Goal: Task Accomplishment & Management: Complete application form

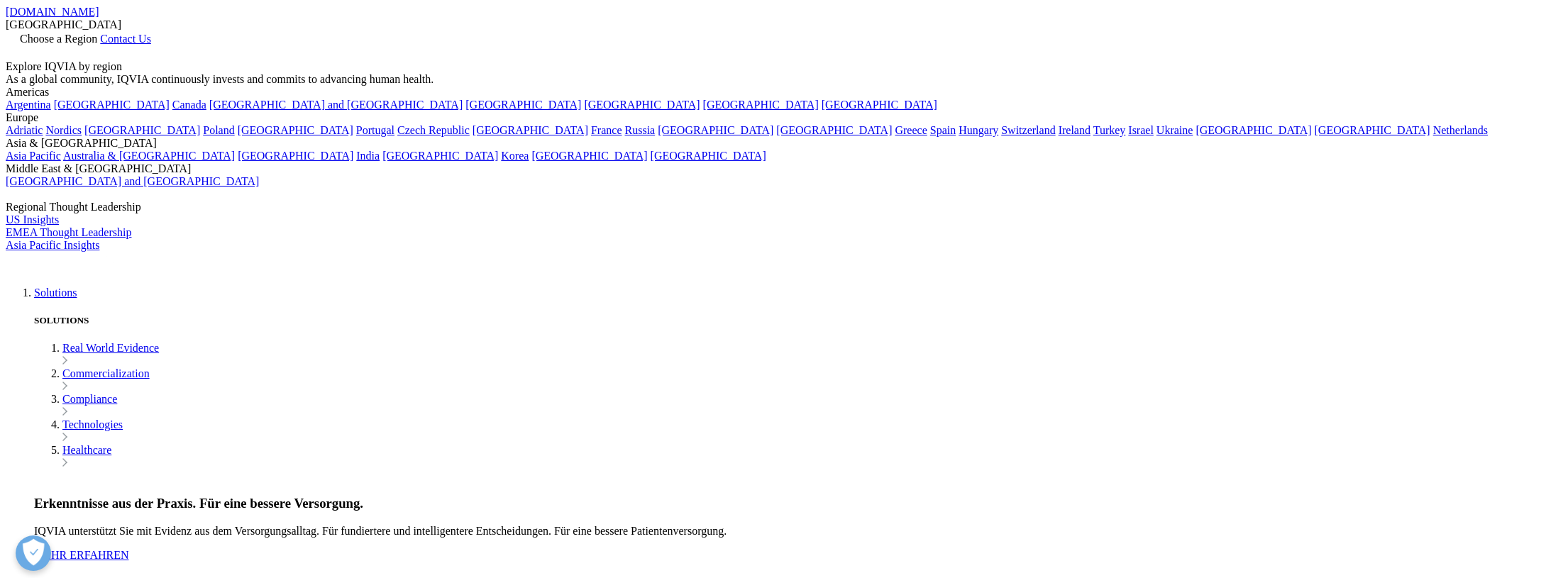
click at [17, 46] on icon at bounding box center [11, 51] width 11 height 12
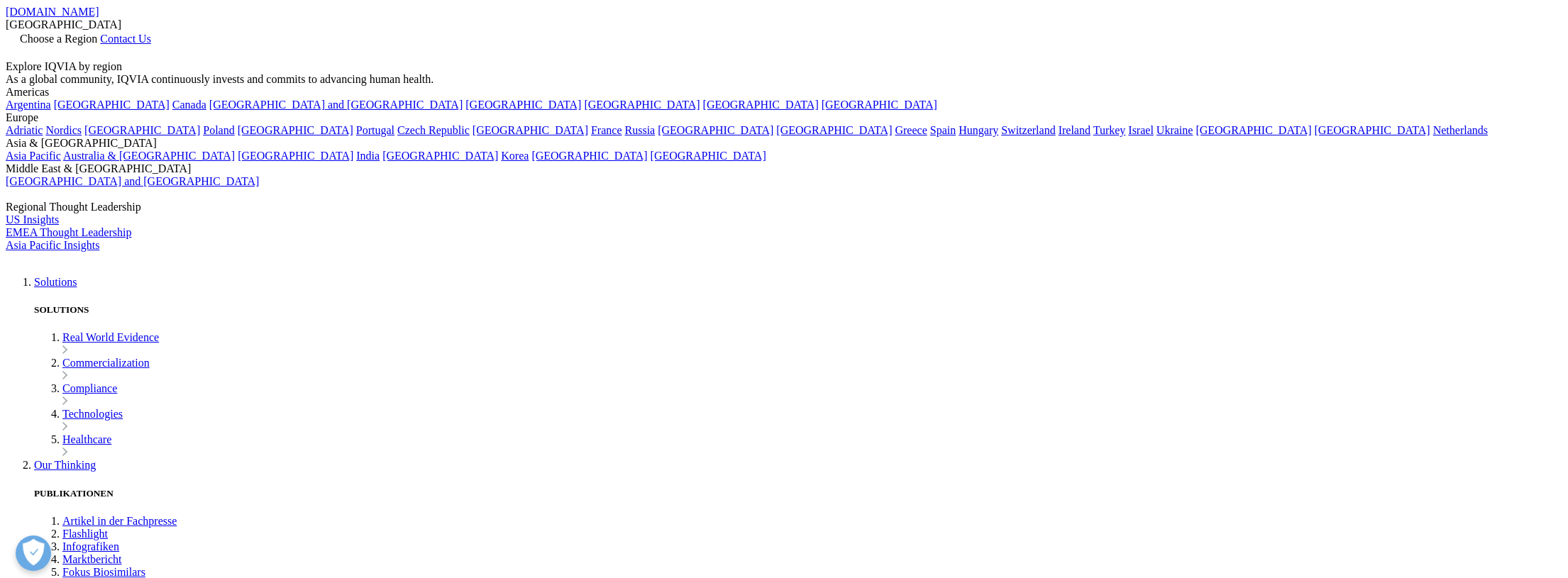
click at [17, 48] on link at bounding box center [11, 53] width 11 height 12
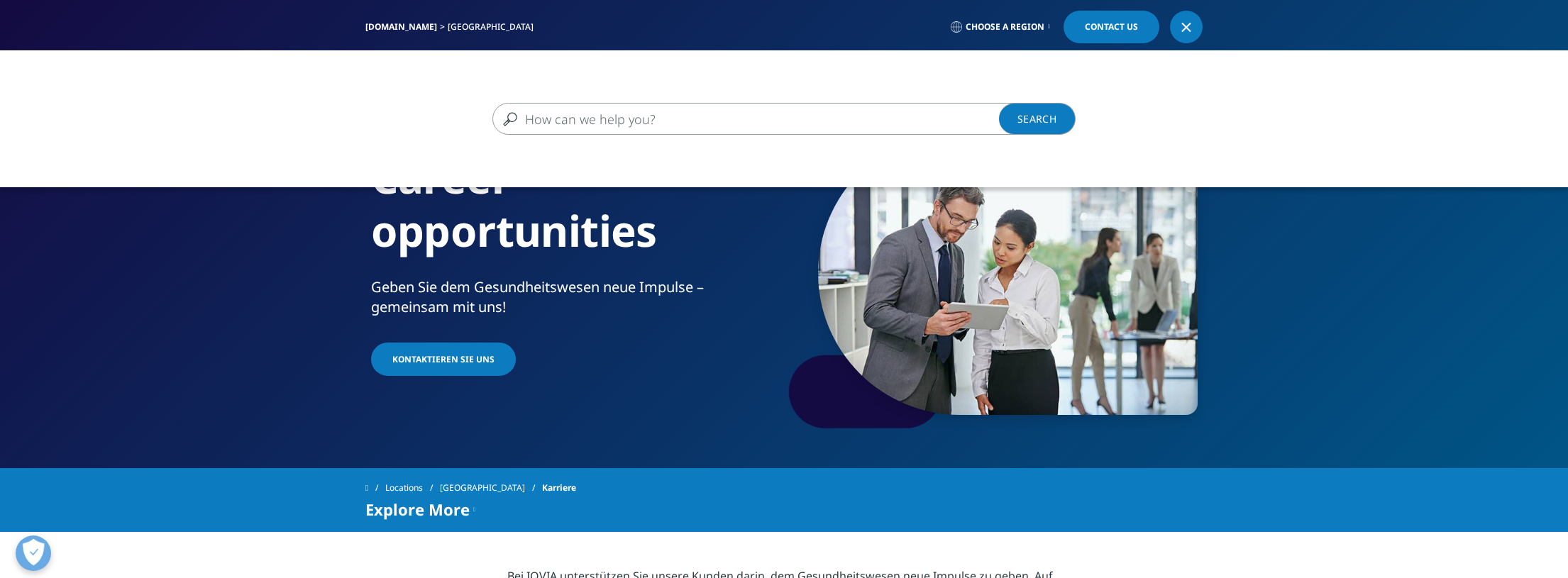
click at [698, 124] on input "Suchen" at bounding box center [764, 119] width 542 height 32
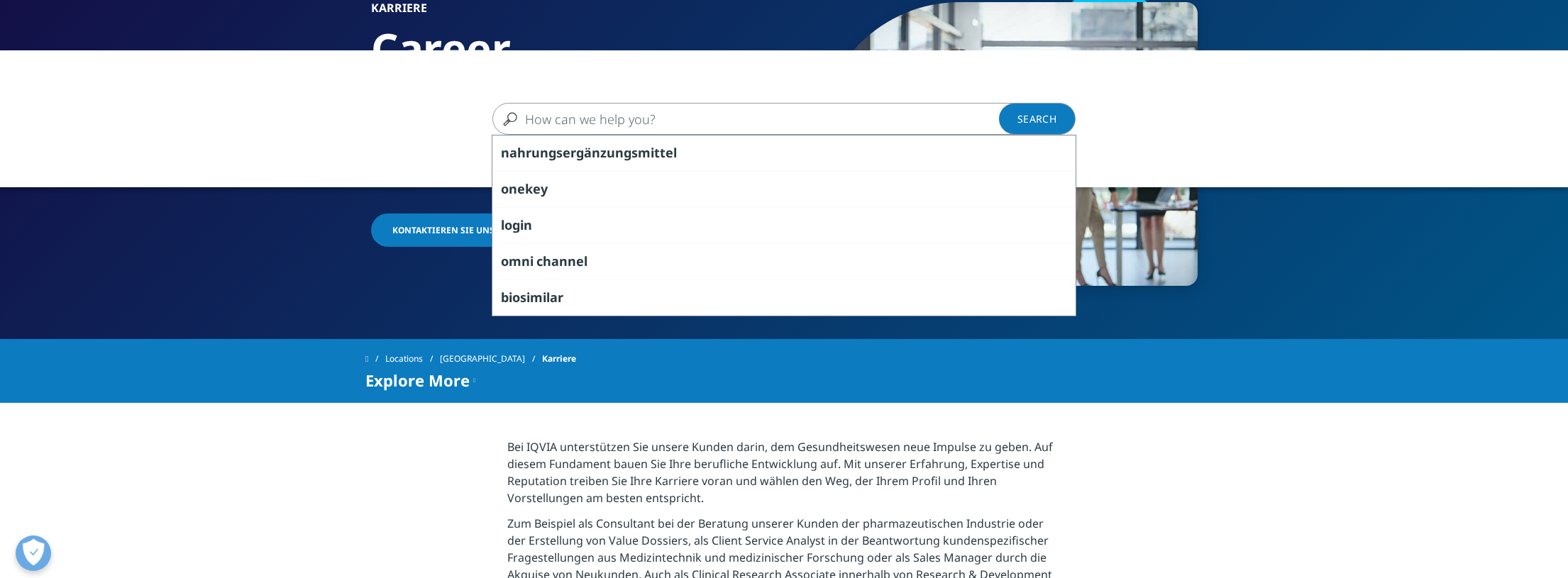
scroll to position [141, 0]
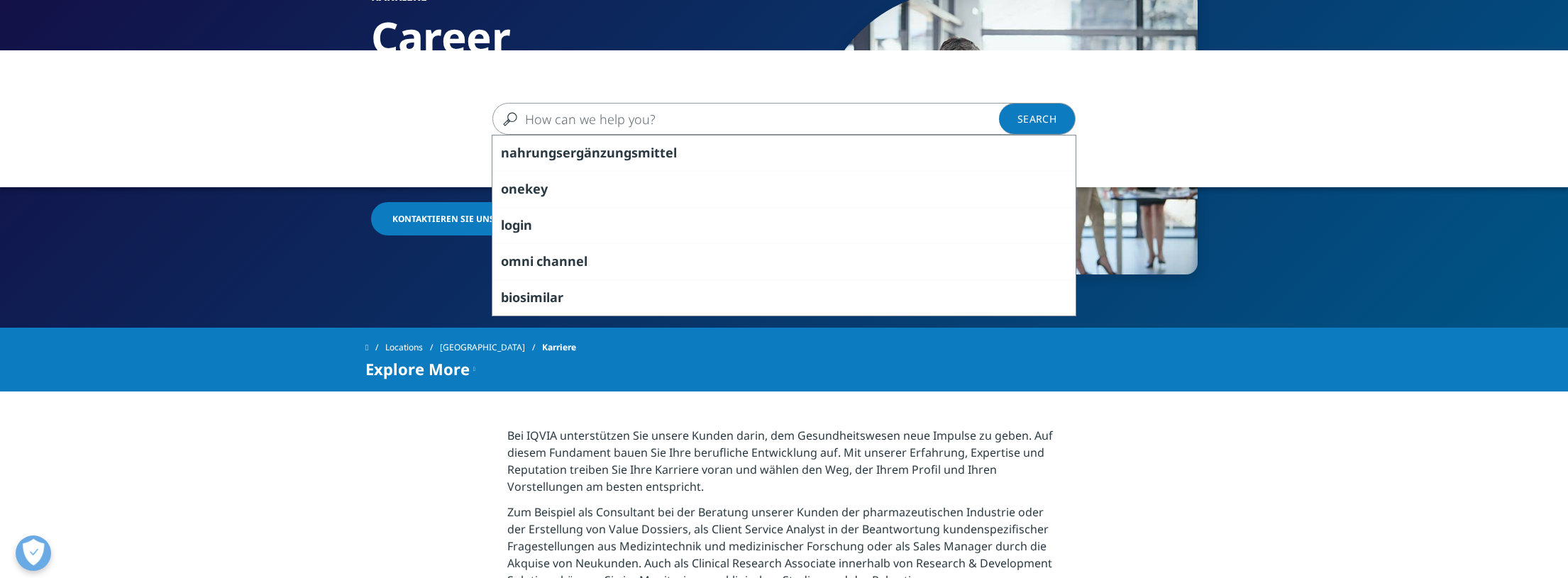
click at [397, 228] on div "Clear nahrungsergänzungsmittel onekey login omni channel biosimilar Search Load…" at bounding box center [784, 339] width 1568 height 578
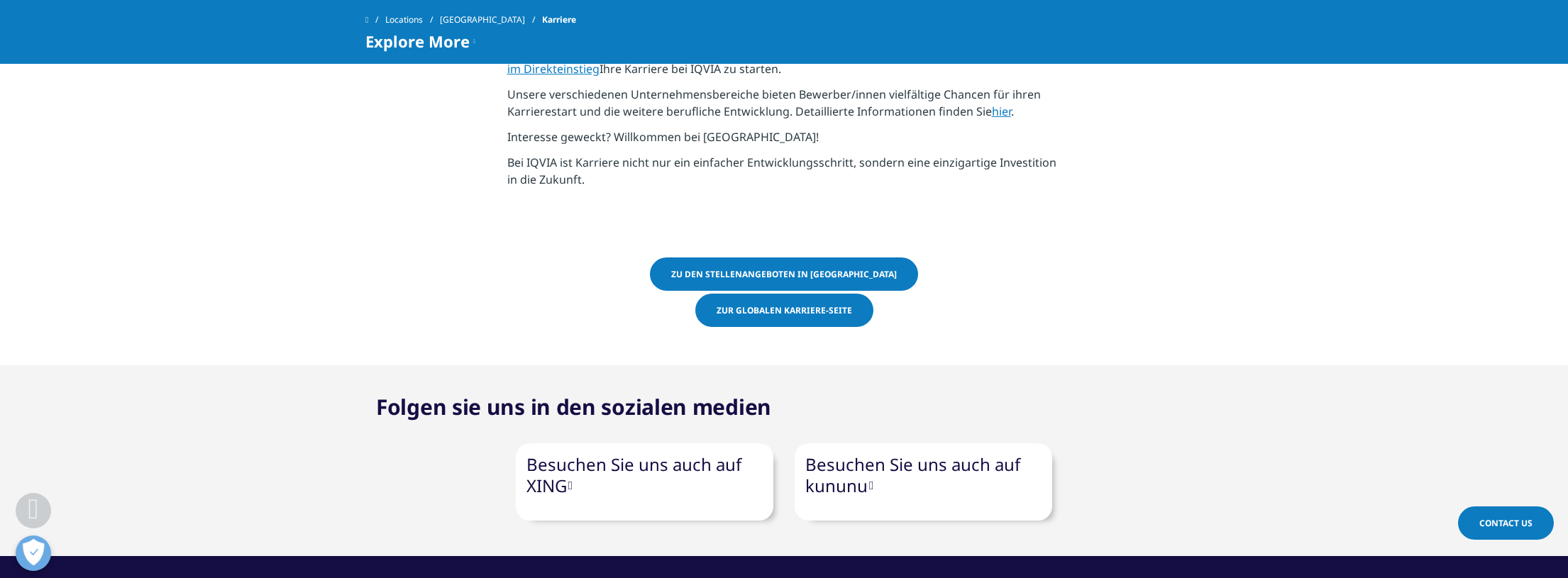
click at [322, 436] on div "Folgen sie uns in den sozialen medien Besuchen Sie uns auch auf XING Besuchen S…" at bounding box center [784, 461] width 1568 height 120
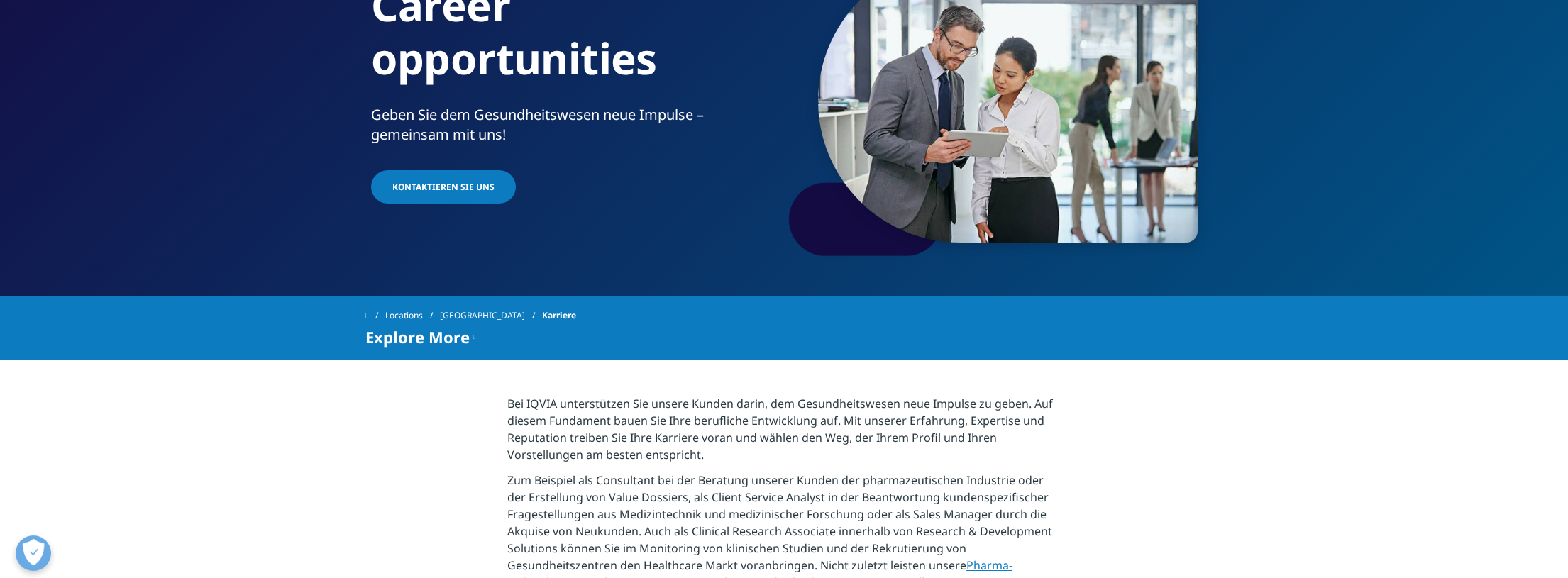
scroll to position [0, 0]
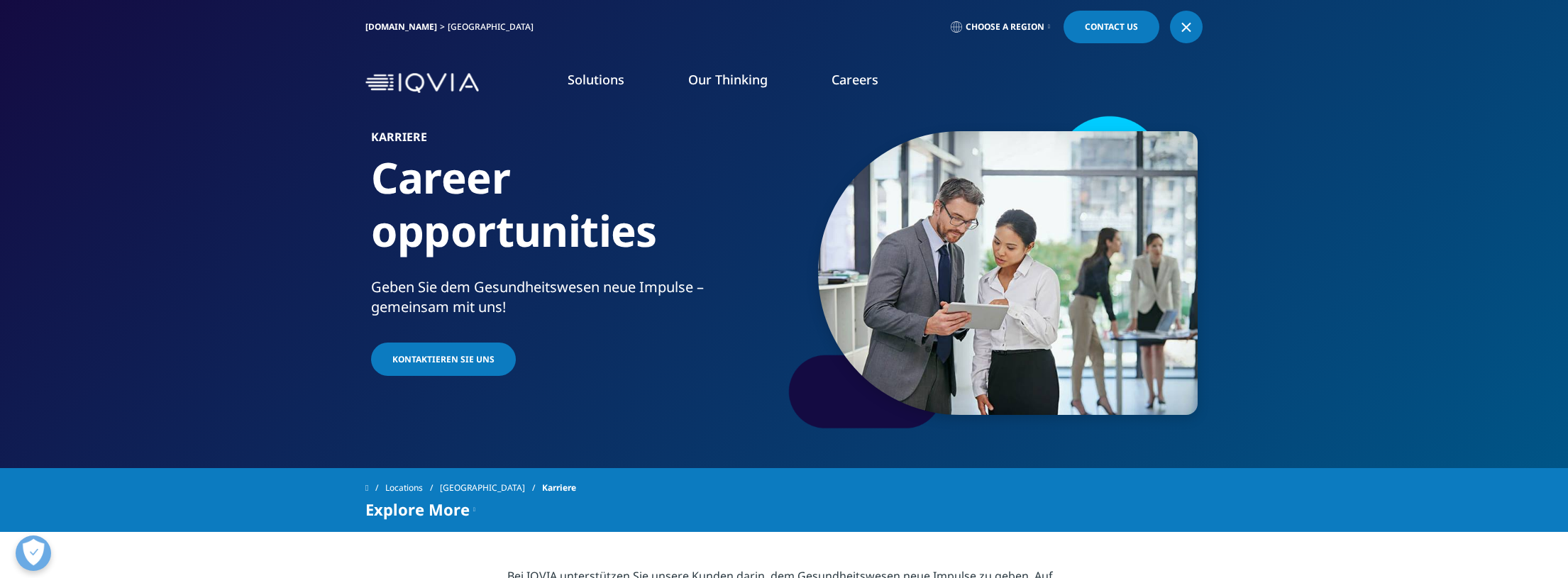
click at [382, 24] on link "IQVIA.COM" at bounding box center [400, 27] width 71 height 12
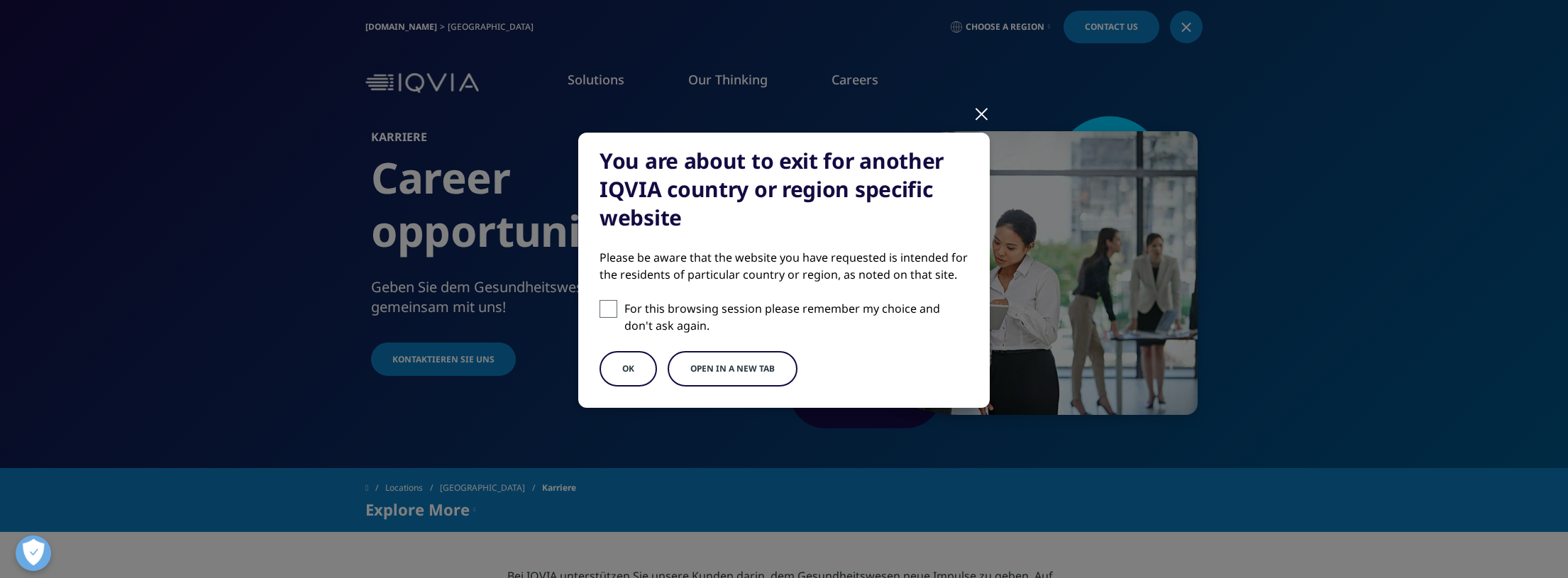
click at [741, 355] on button "Open in a new tab" at bounding box center [732, 368] width 130 height 35
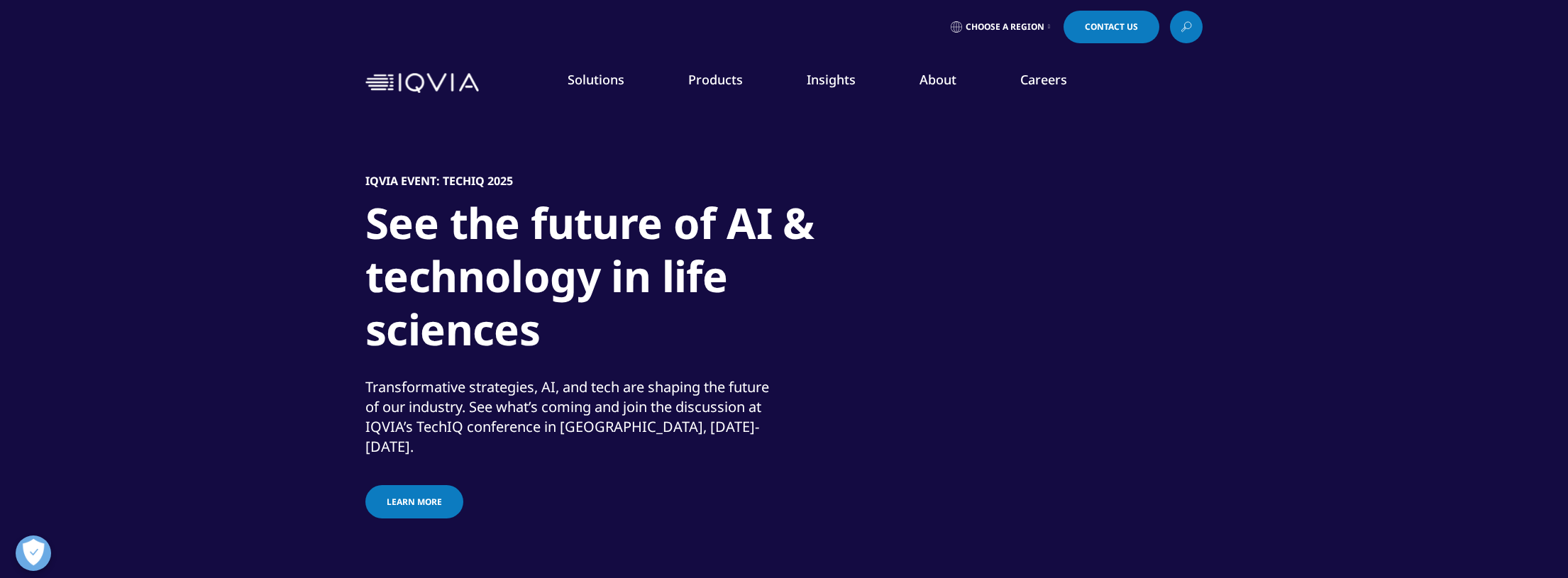
click at [848, 230] on link "View Open Roles" at bounding box center [950, 230] width 332 height 15
